Goal: Transaction & Acquisition: Purchase product/service

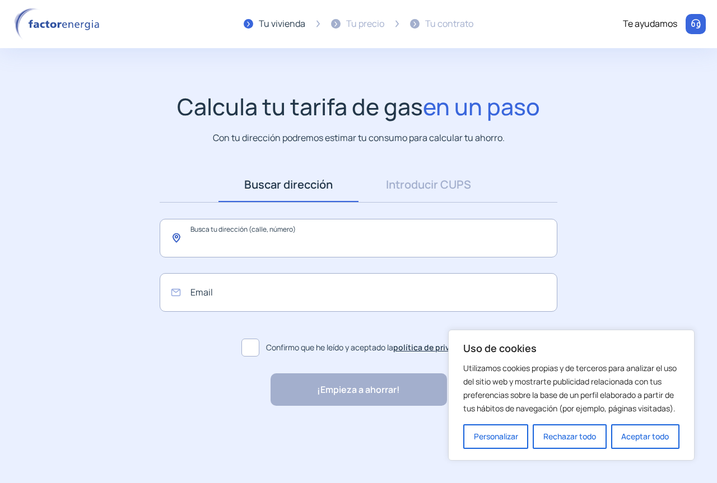
click at [389, 236] on input "text" at bounding box center [359, 238] width 398 height 39
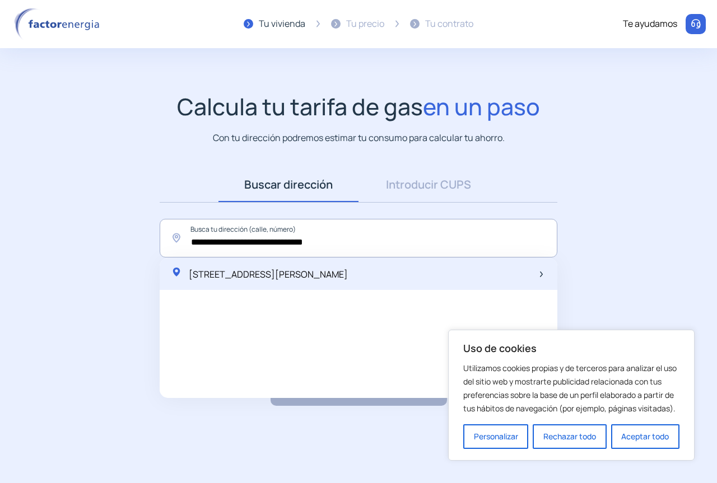
click at [348, 277] on span "[STREET_ADDRESS][PERSON_NAME]" at bounding box center [268, 274] width 159 height 12
type input "**********"
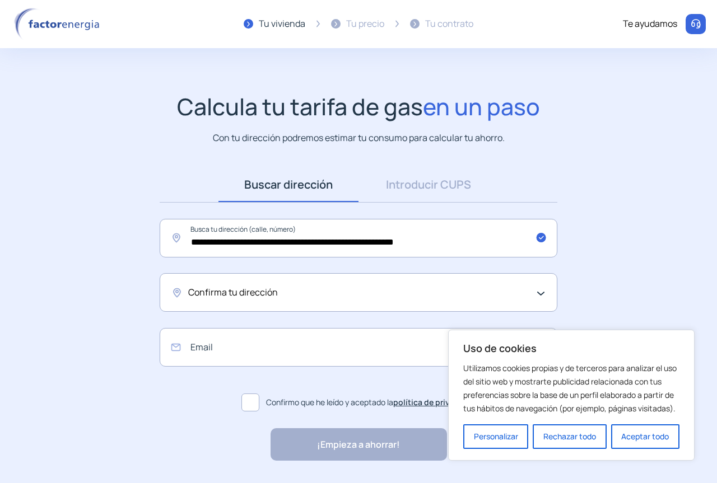
click at [411, 288] on div "Confirma tu dirección" at bounding box center [355, 293] width 335 height 15
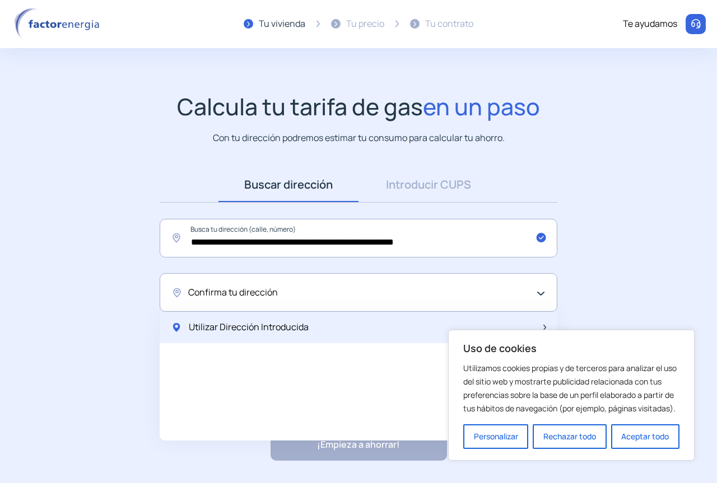
click at [322, 324] on div "Utilizar Dirección Introducida" at bounding box center [359, 327] width 398 height 31
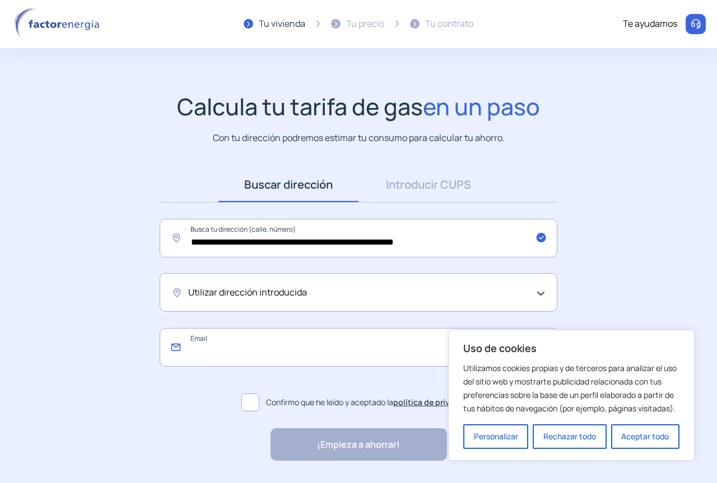
click at [289, 349] on input "email" at bounding box center [359, 347] width 398 height 39
type input "*"
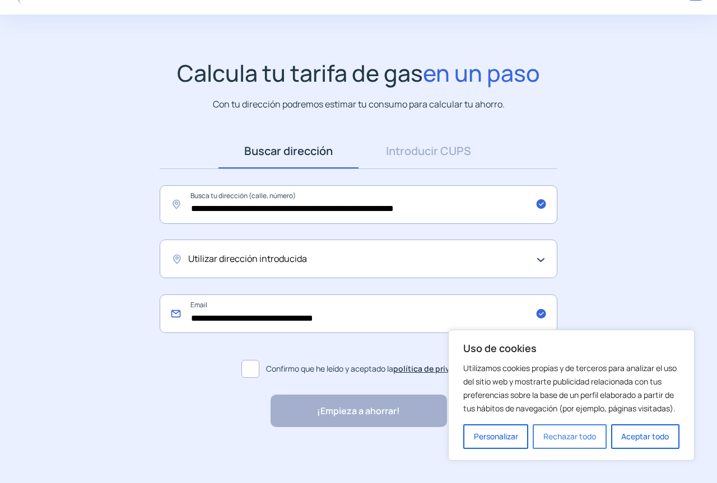
type input "**********"
click at [582, 434] on button "Rechazar todo" at bounding box center [569, 437] width 73 height 25
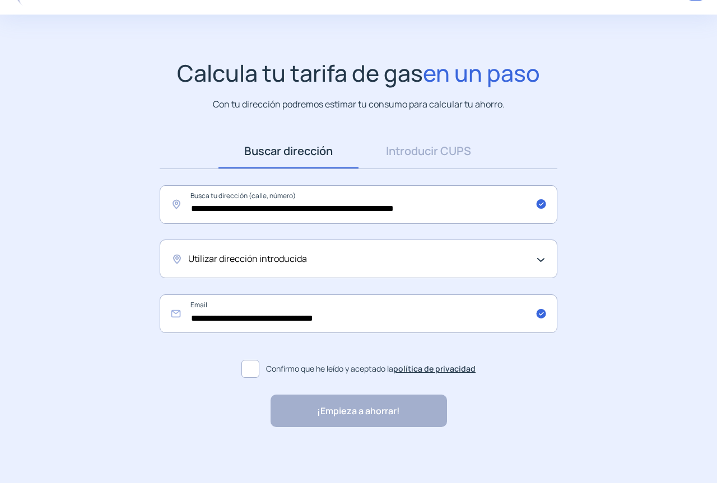
click at [254, 370] on span at bounding box center [250, 369] width 18 height 18
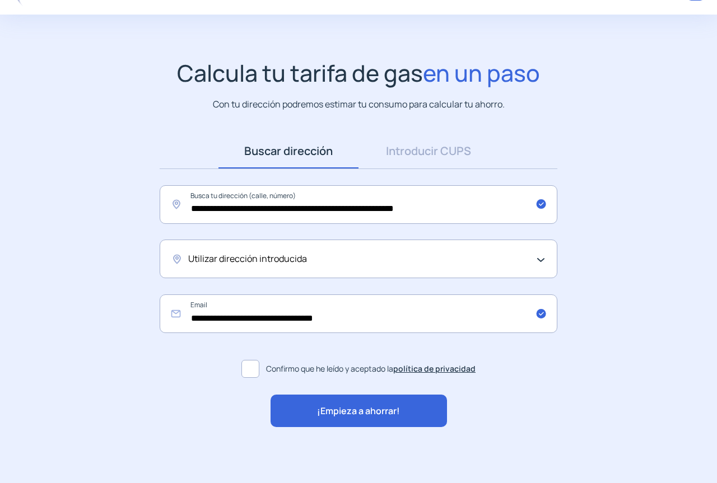
click at [392, 407] on span "¡Empieza a ahorrar!" at bounding box center [358, 411] width 83 height 15
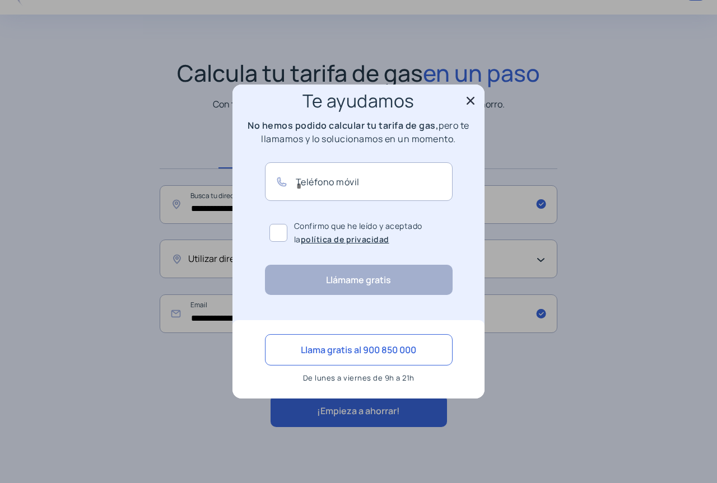
scroll to position [0, 0]
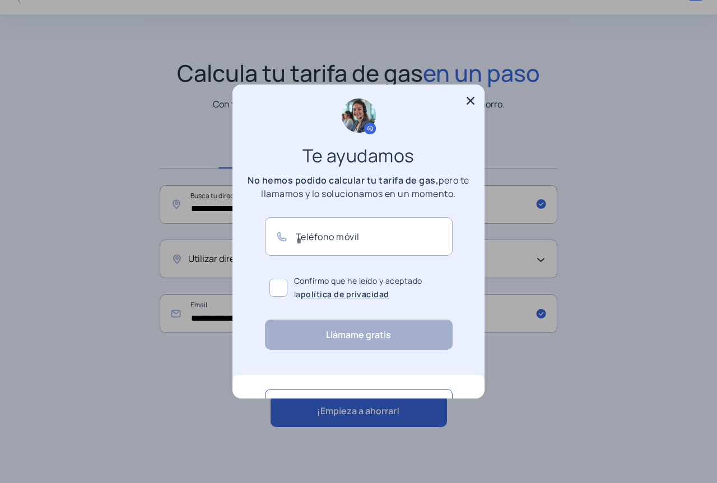
click at [466, 93] on div "Te ayudamos No hemos podido calcular tu tarifa de gas, pero te llamamos y lo so…" at bounding box center [359, 225] width 252 height 280
drag, startPoint x: 459, startPoint y: 91, endPoint x: 464, endPoint y: 96, distance: 6.7
click at [460, 91] on div "Te ayudamos No hemos podido calcular tu tarifa de gas, pero te llamamos y lo so…" at bounding box center [359, 225] width 252 height 280
click at [467, 97] on icon at bounding box center [470, 100] width 11 height 11
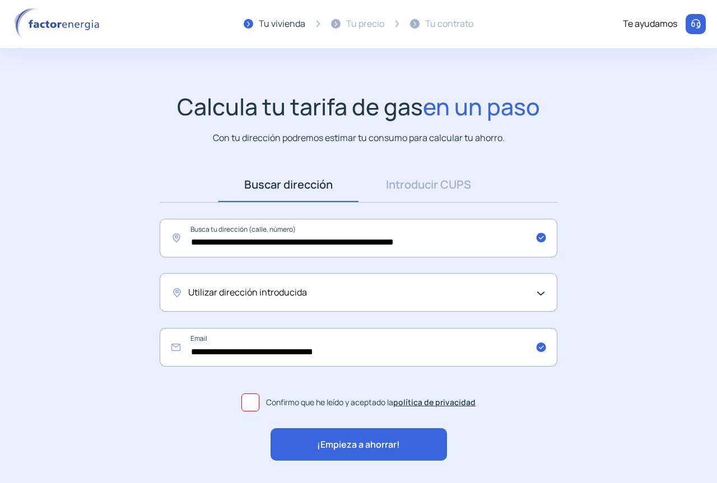
scroll to position [34, 0]
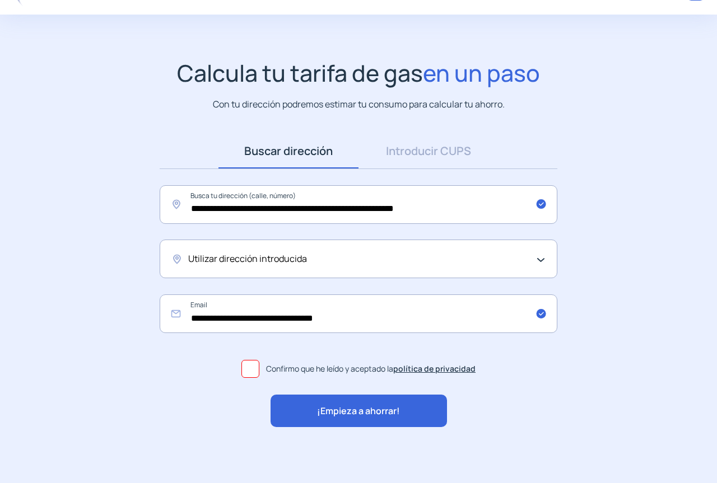
click at [310, 268] on div "Utilizar dirección introducida" at bounding box center [359, 259] width 398 height 39
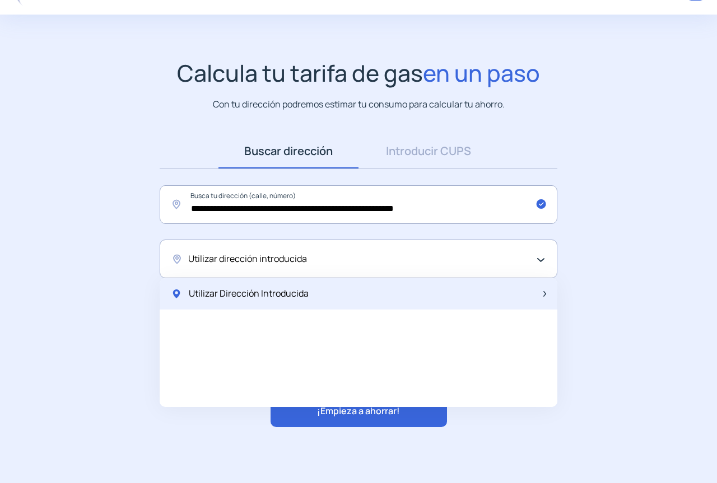
click at [295, 290] on span "Utilizar Dirección Introducida" at bounding box center [249, 294] width 120 height 15
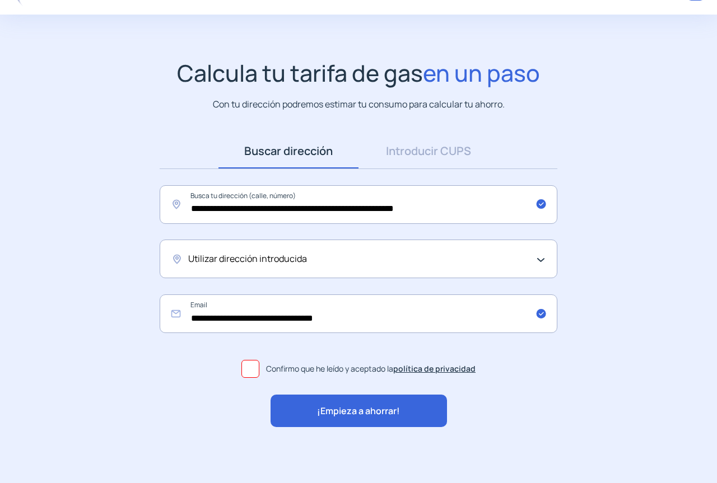
click at [441, 412] on div "¡Empieza a ahorrar!" at bounding box center [359, 411] width 176 height 32
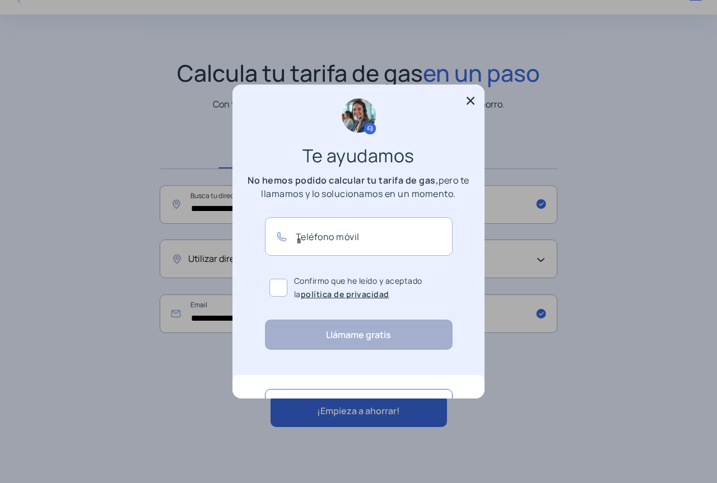
scroll to position [55, 0]
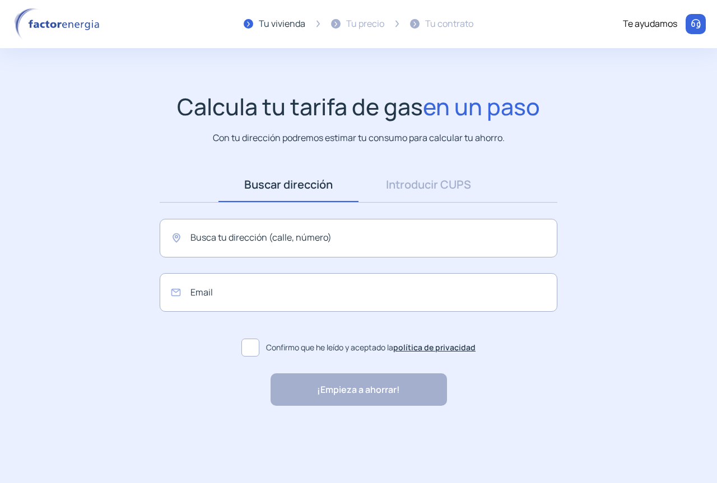
click at [491, 67] on div "Tu vivienda Tu precio Tu contrato Te ayudamos Calcula tu tarifa de gas en un pa…" at bounding box center [358, 231] width 717 height 462
click at [452, 116] on span "en un paso" at bounding box center [481, 106] width 117 height 31
drag, startPoint x: 497, startPoint y: 107, endPoint x: 482, endPoint y: 116, distance: 18.1
click at [496, 107] on span "en un paso" at bounding box center [481, 106] width 117 height 31
drag, startPoint x: 482, startPoint y: 116, endPoint x: 451, endPoint y: 166, distance: 59.1
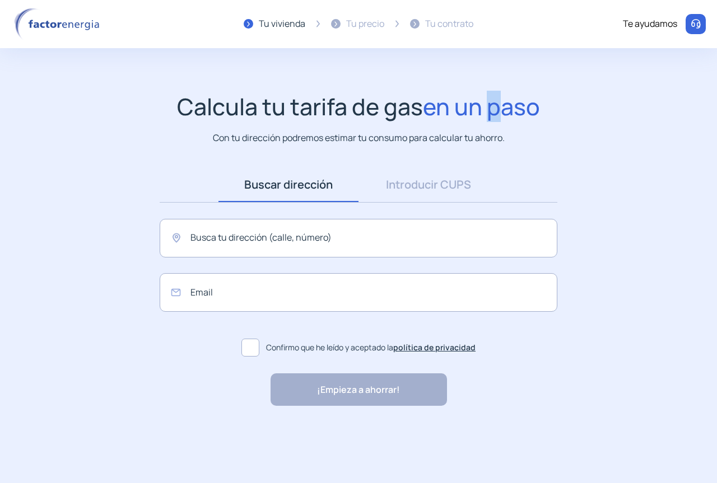
click at [482, 121] on span "en un paso" at bounding box center [481, 106] width 117 height 31
click at [399, 182] on link "Introducir CUPS" at bounding box center [429, 185] width 140 height 35
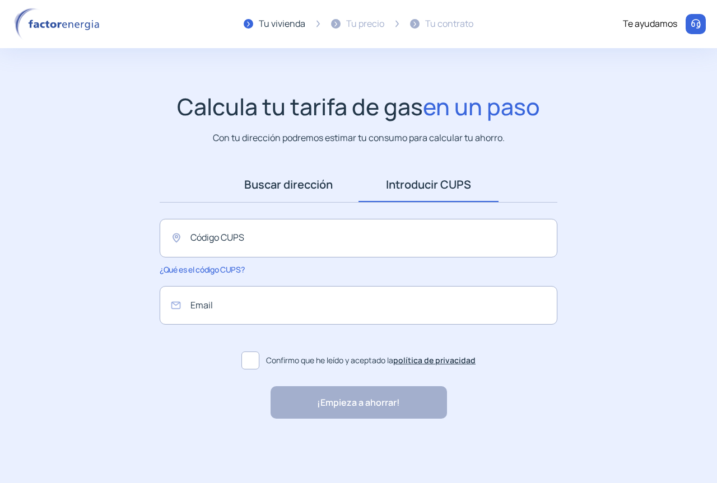
click at [303, 186] on link "Buscar dirección" at bounding box center [288, 185] width 140 height 35
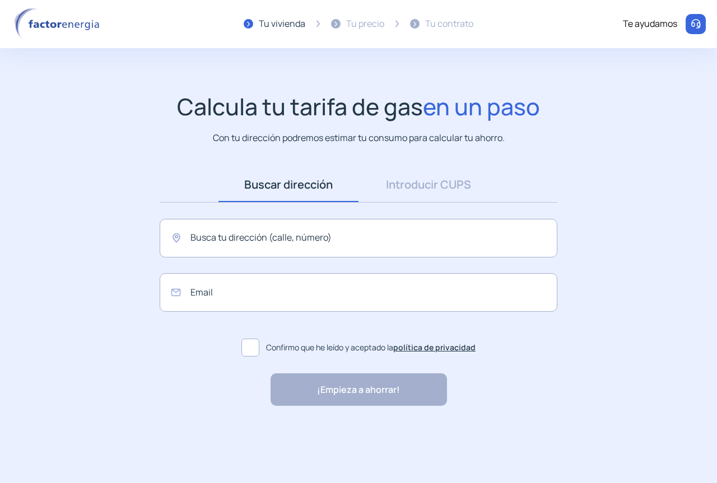
click at [369, 120] on h1 "Calcula tu tarifa de gas en un paso" at bounding box center [358, 106] width 363 height 27
click at [53, 17] on img at bounding box center [58, 24] width 95 height 32
click at [63, 29] on img at bounding box center [58, 24] width 95 height 32
click at [295, 28] on div "Tu vivienda" at bounding box center [282, 24] width 47 height 15
